Goal: Task Accomplishment & Management: Use online tool/utility

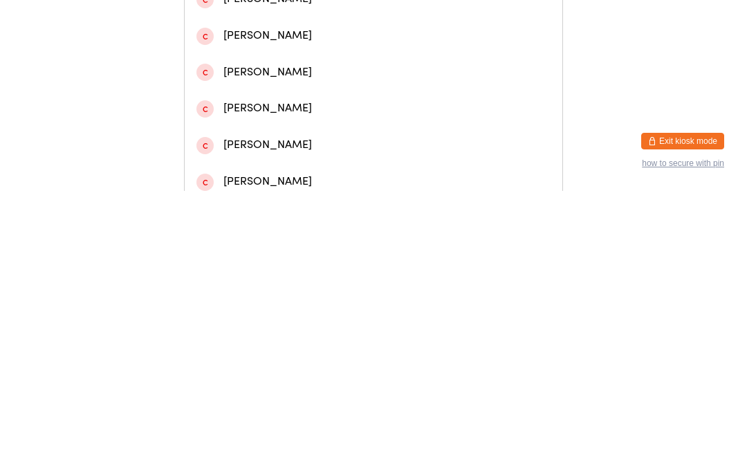
type input "[PERSON_NAME]"
click at [315, 63] on div "[PERSON_NAME]" at bounding box center [373, 58] width 354 height 19
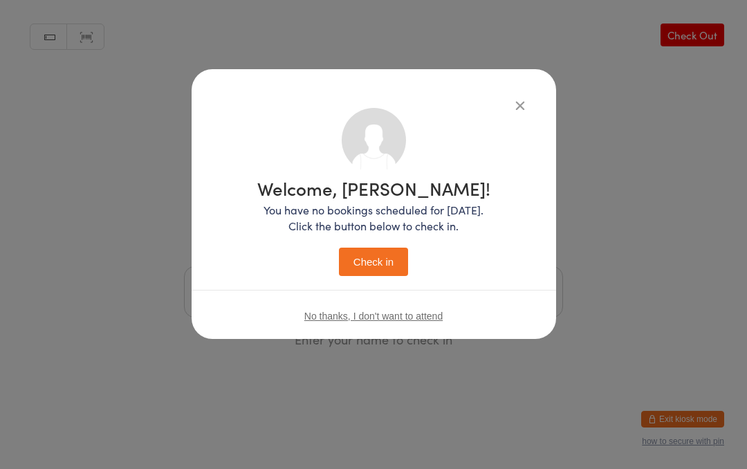
click at [383, 253] on button "Check in" at bounding box center [373, 262] width 69 height 28
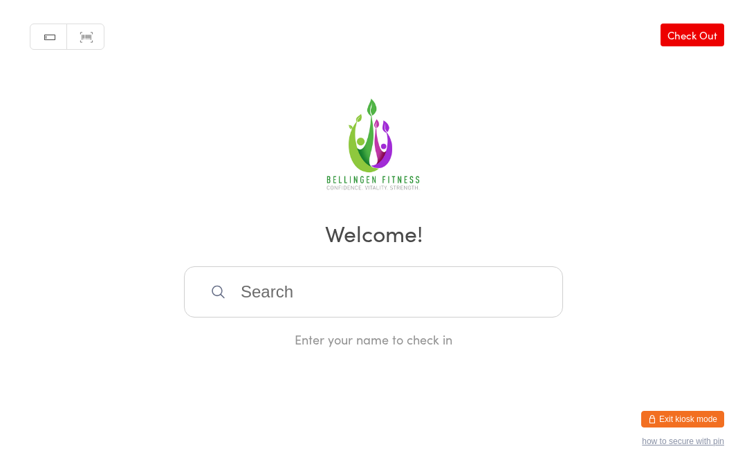
click at [316, 308] on input "search" at bounding box center [373, 291] width 379 height 51
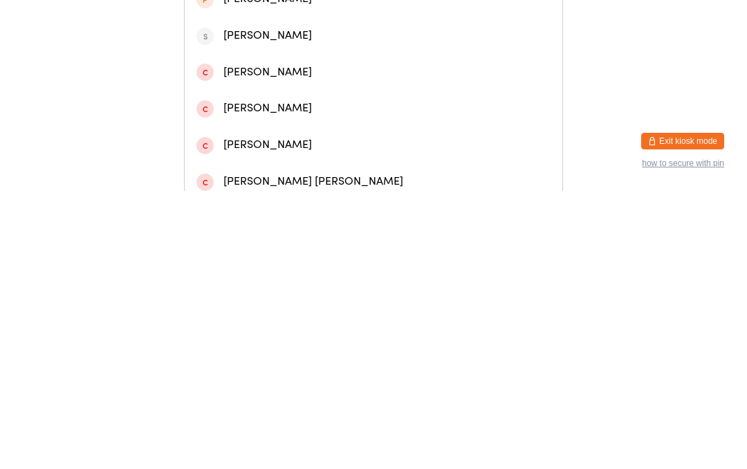
type input "Stu"
click at [338, 67] on div "[PERSON_NAME]" at bounding box center [373, 58] width 354 height 19
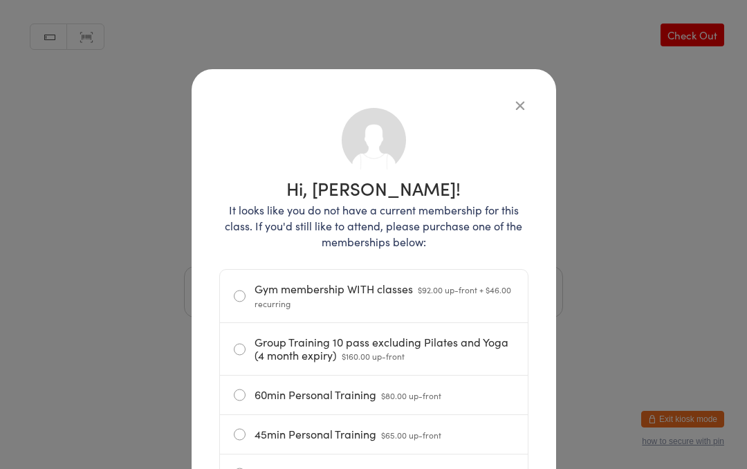
click at [513, 98] on icon "button" at bounding box center [519, 104] width 15 height 15
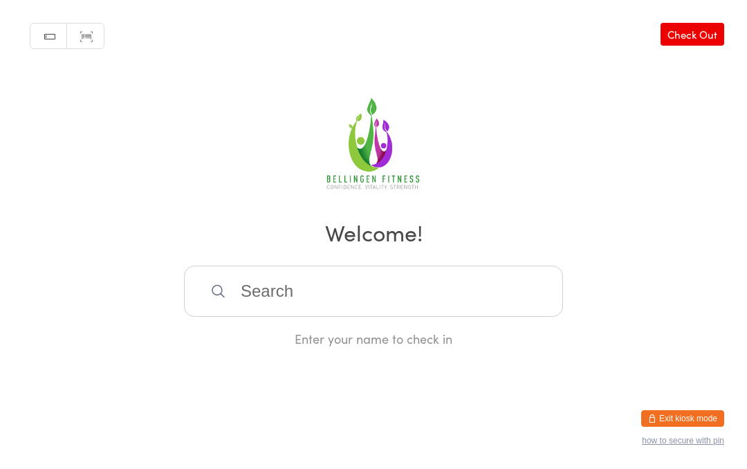
click at [379, 293] on input "search" at bounding box center [373, 291] width 379 height 51
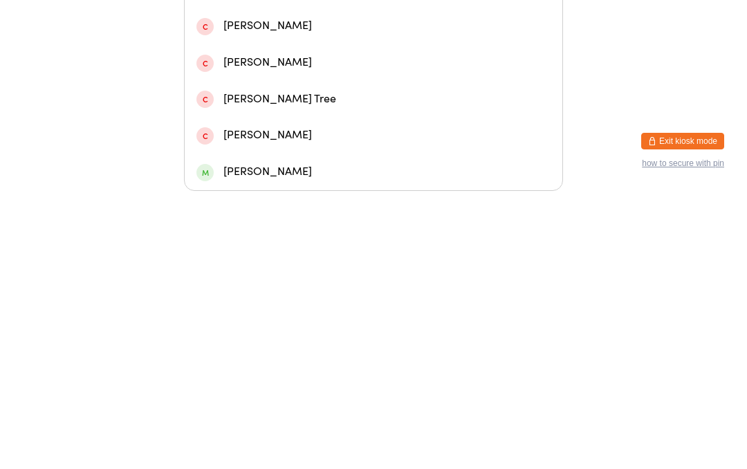
type input "Tali"
click at [442, 222] on div "[PERSON_NAME]" at bounding box center [373, 231] width 354 height 19
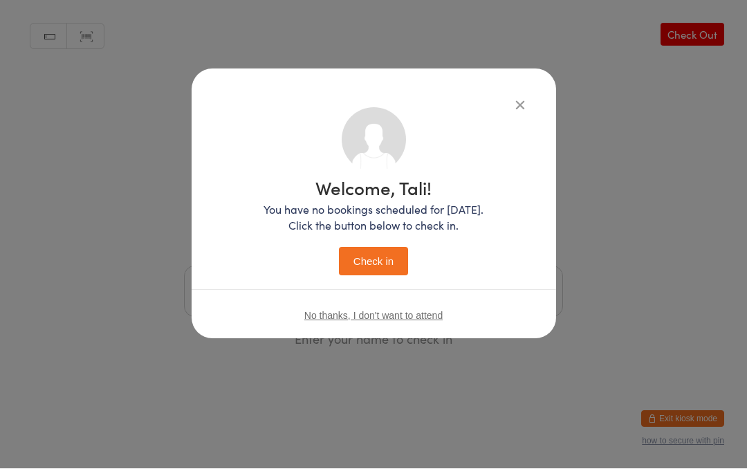
click at [371, 261] on button "Check in" at bounding box center [373, 262] width 69 height 28
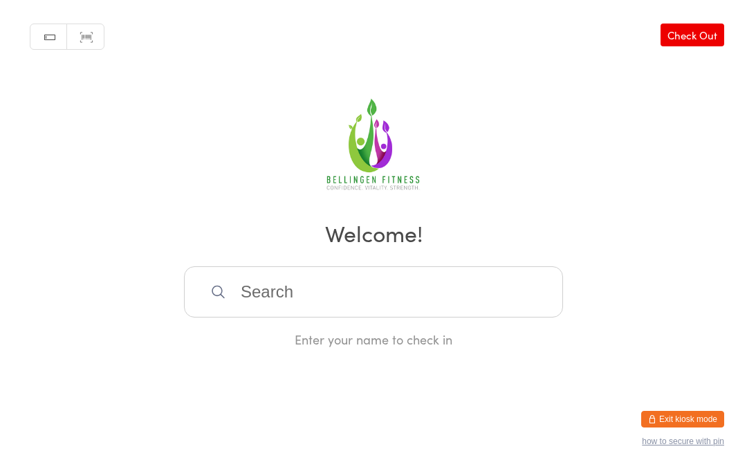
click at [278, 301] on input "search" at bounding box center [373, 291] width 379 height 51
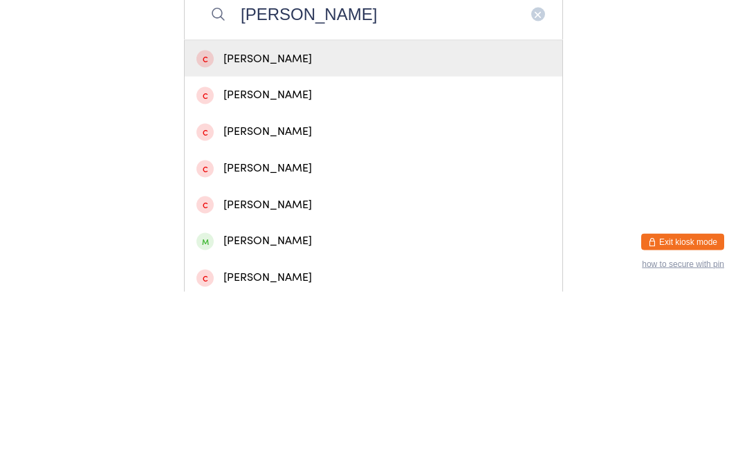
scroll to position [107, 0]
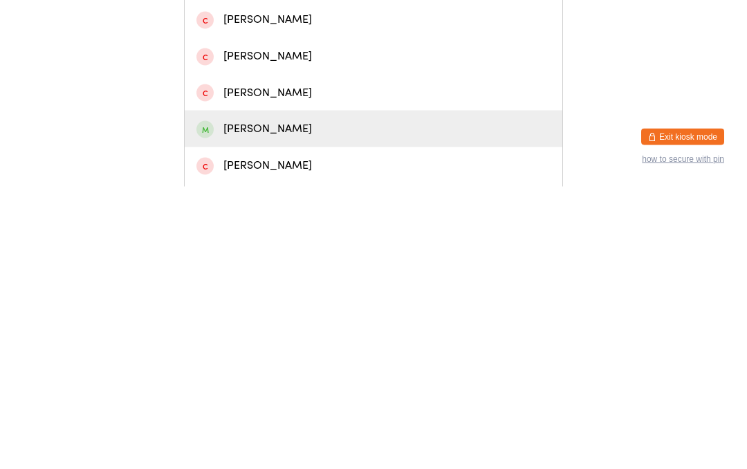
type input "[PERSON_NAME]"
click at [279, 402] on div "[PERSON_NAME]" at bounding box center [373, 411] width 354 height 19
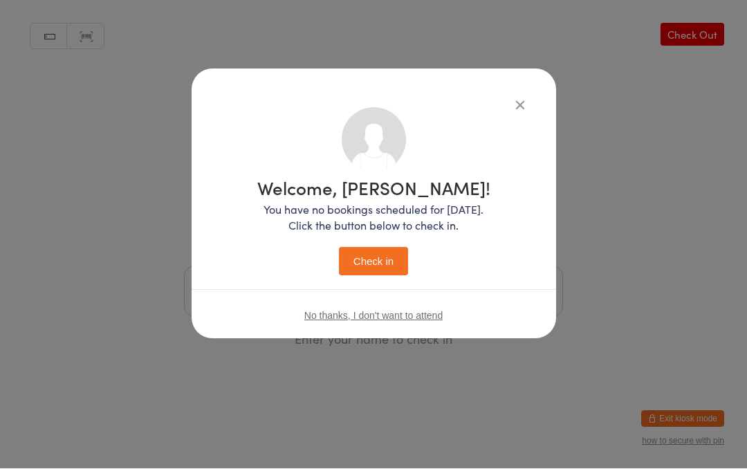
click at [376, 265] on button "Check in" at bounding box center [373, 262] width 69 height 28
